Goal: Transaction & Acquisition: Purchase product/service

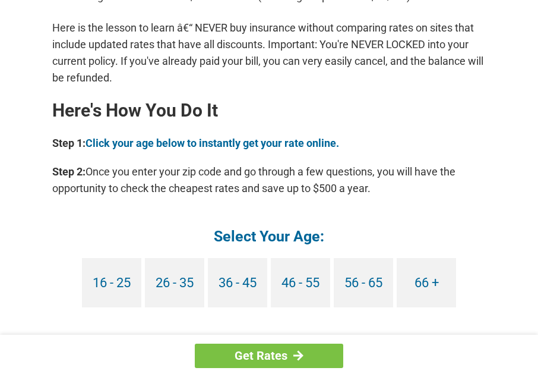
scroll to position [1129, 0]
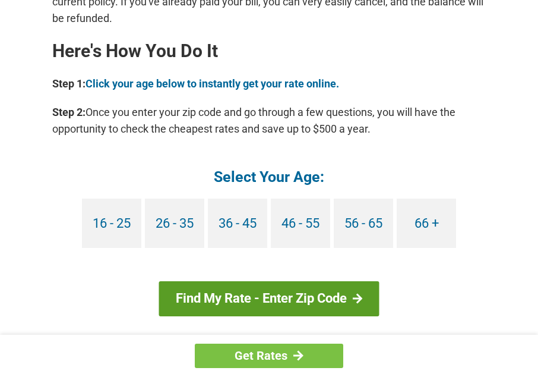
click at [261, 282] on link "Find My Rate - Enter Zip Code" at bounding box center [269, 298] width 220 height 34
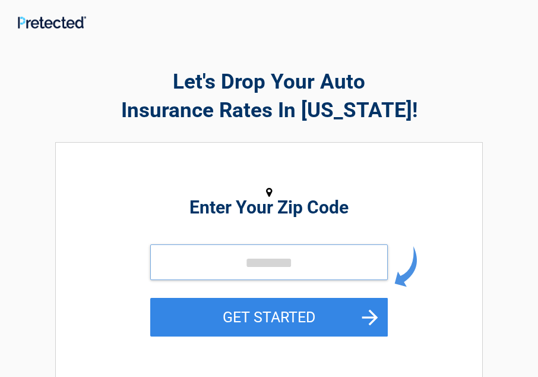
click at [241, 262] on input "tel" at bounding box center [269, 262] width 238 height 36
type input "*****"
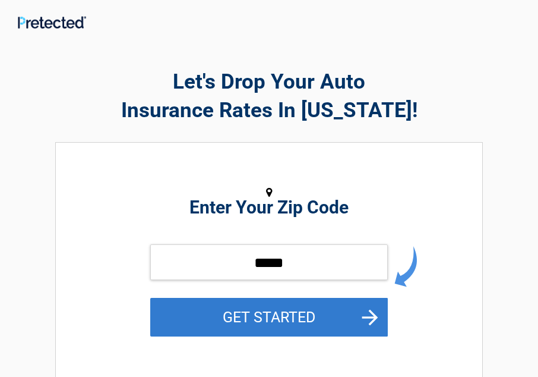
click at [316, 314] on button "GET STARTED" at bounding box center [269, 317] width 238 height 39
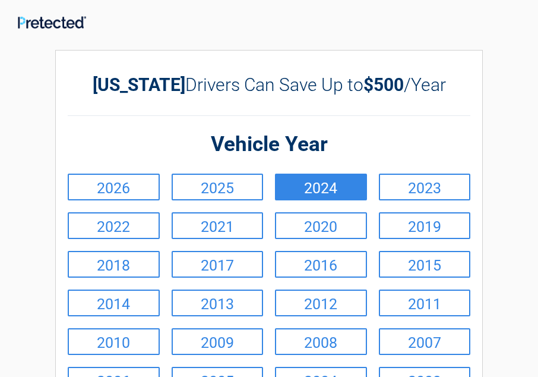
click at [319, 187] on link "2024" at bounding box center [321, 187] width 92 height 27
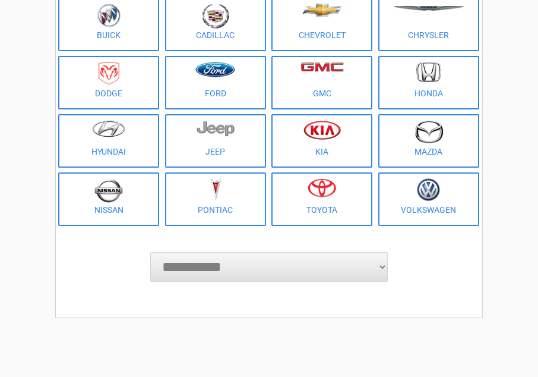
scroll to position [178, 0]
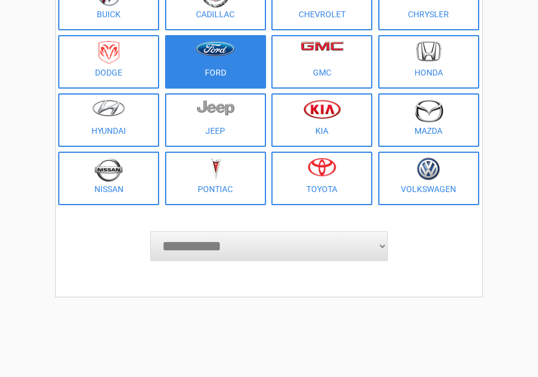
click at [217, 61] on figure at bounding box center [215, 54] width 87 height 27
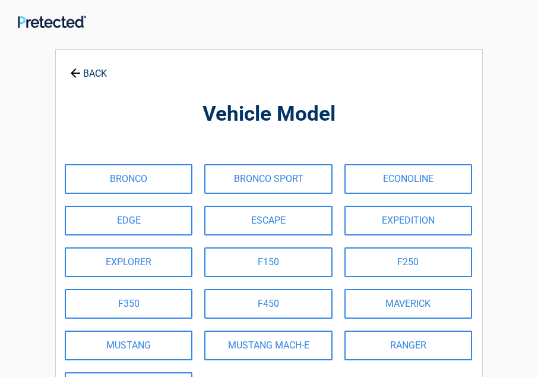
scroll to position [0, 0]
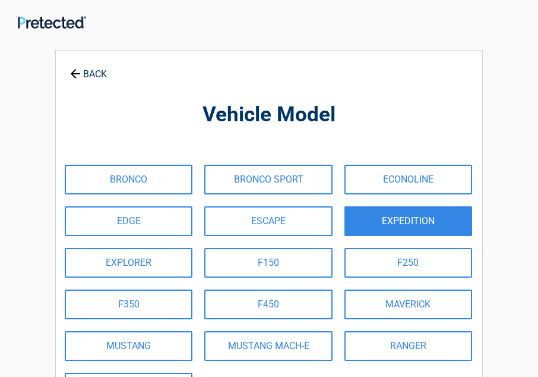
click at [398, 220] on link "EXPEDITION" at bounding box center [409, 221] width 128 height 30
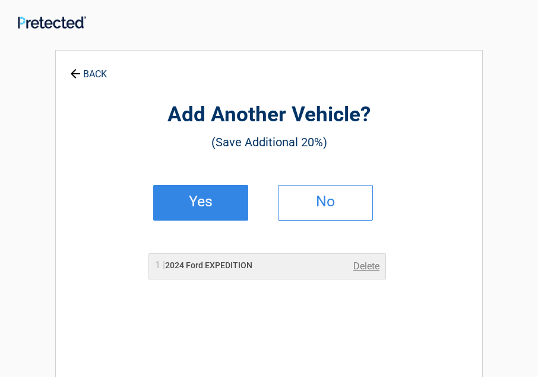
click at [196, 198] on h2 "Yes" at bounding box center [201, 201] width 70 height 8
